Goal: Book appointment/travel/reservation

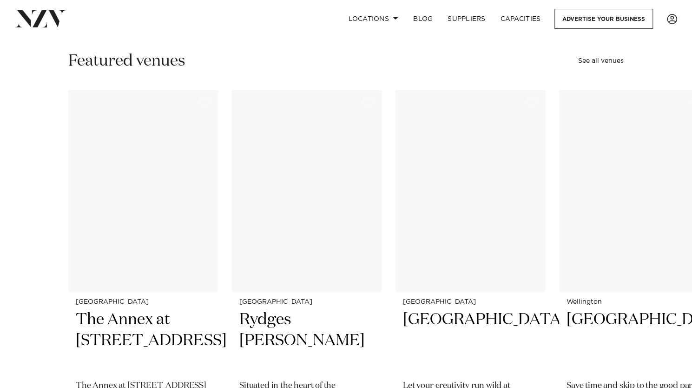
scroll to position [260, 0]
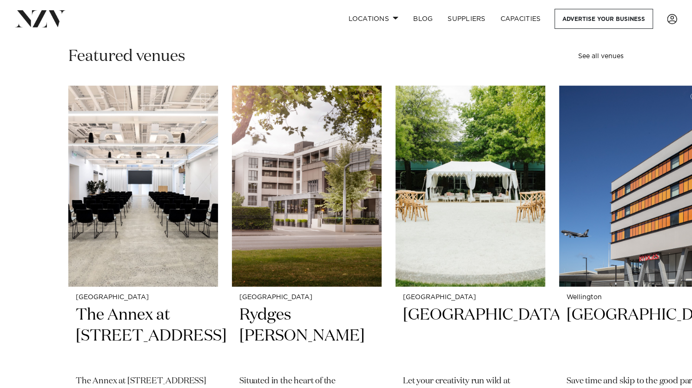
click at [9, 311] on swiper-container "[GEOGRAPHIC_DATA] The Annex at [STREET_ADDRESS] The Annex at [STREET_ADDRESS] i…" at bounding box center [346, 312] width 692 height 453
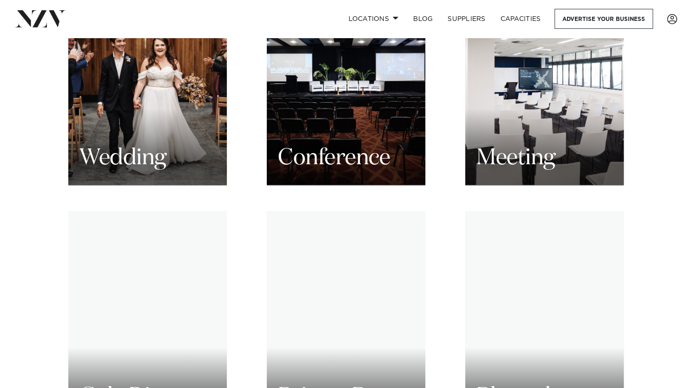
scroll to position [990, 0]
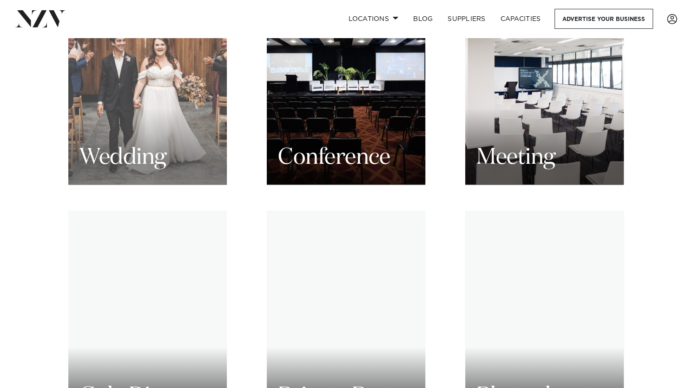
click at [142, 143] on h3 "Wedding" at bounding box center [123, 157] width 87 height 29
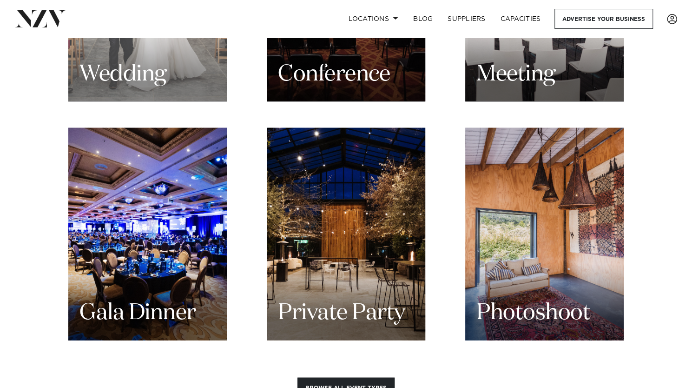
scroll to position [1079, 0]
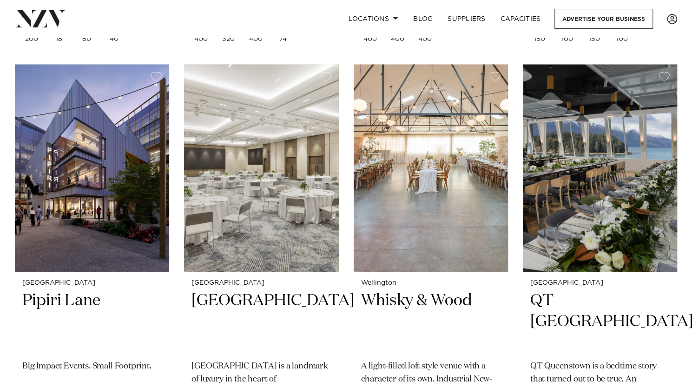
scroll to position [1004, 0]
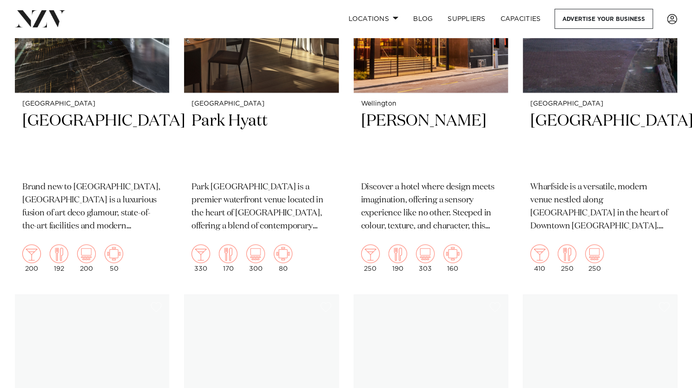
scroll to position [2821, 0]
